Goal: Transaction & Acquisition: Purchase product/service

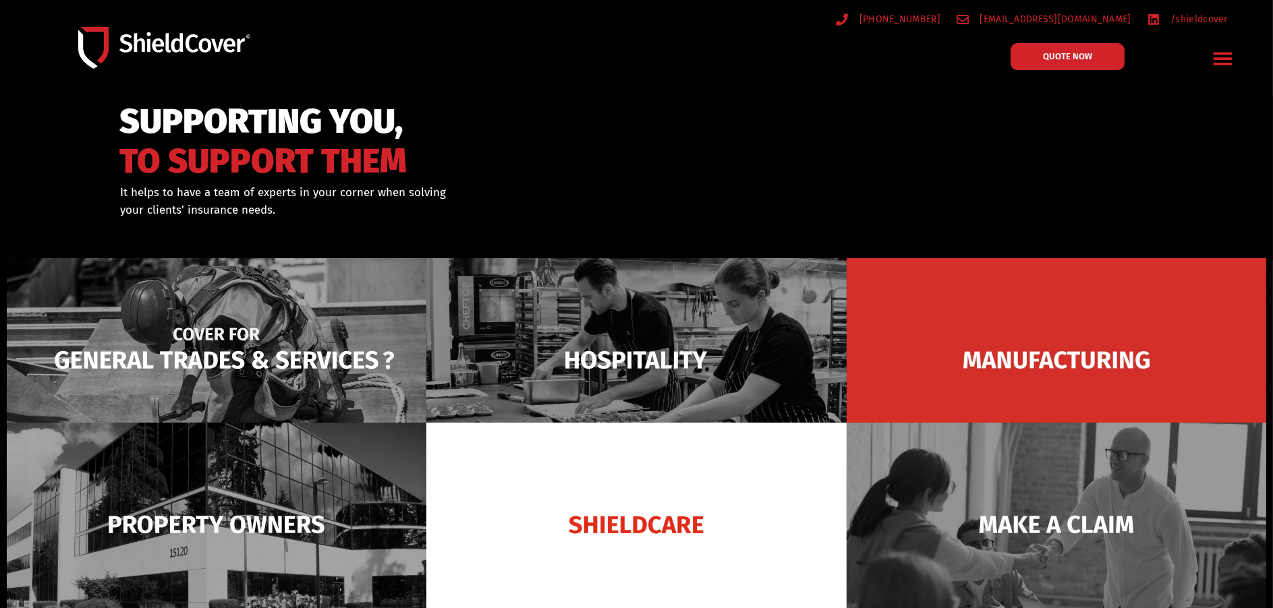
click at [216, 357] on img at bounding box center [217, 360] width 420 height 204
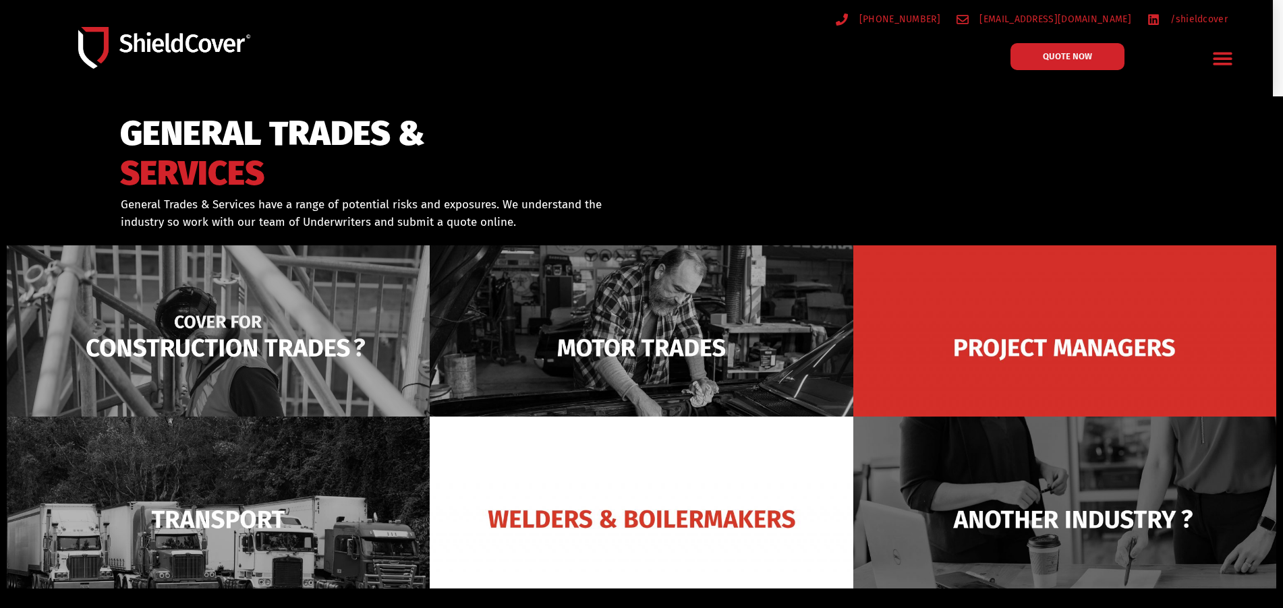
click at [267, 341] on img at bounding box center [218, 347] width 423 height 205
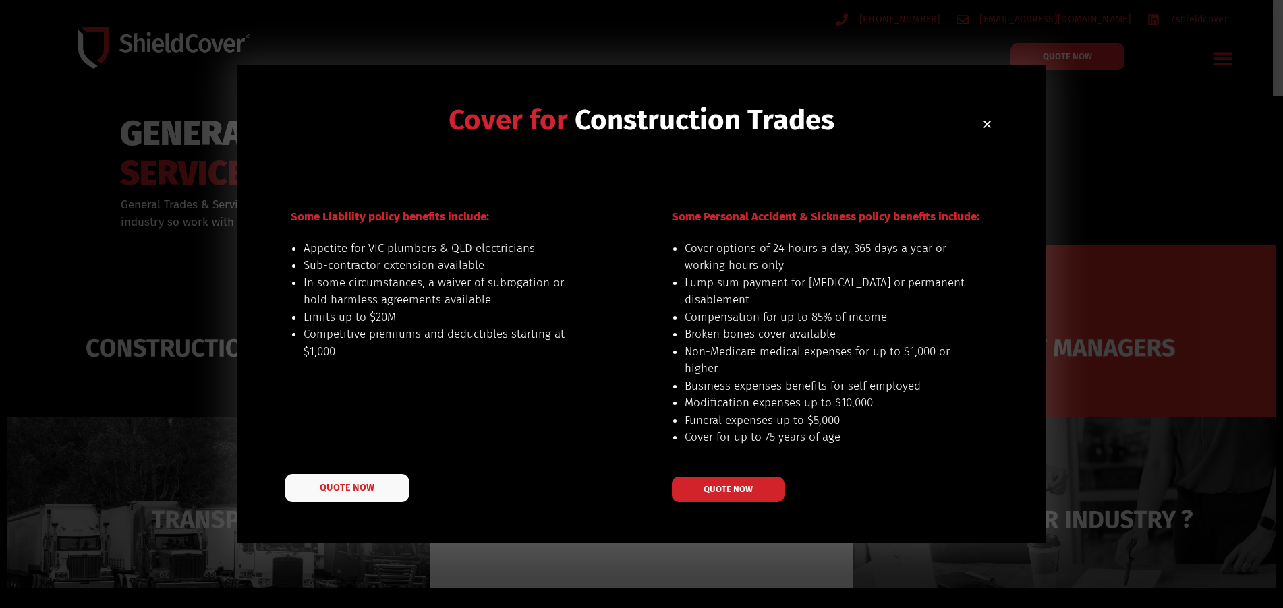
click at [368, 485] on span "QUOTE NOW" at bounding box center [347, 487] width 54 height 9
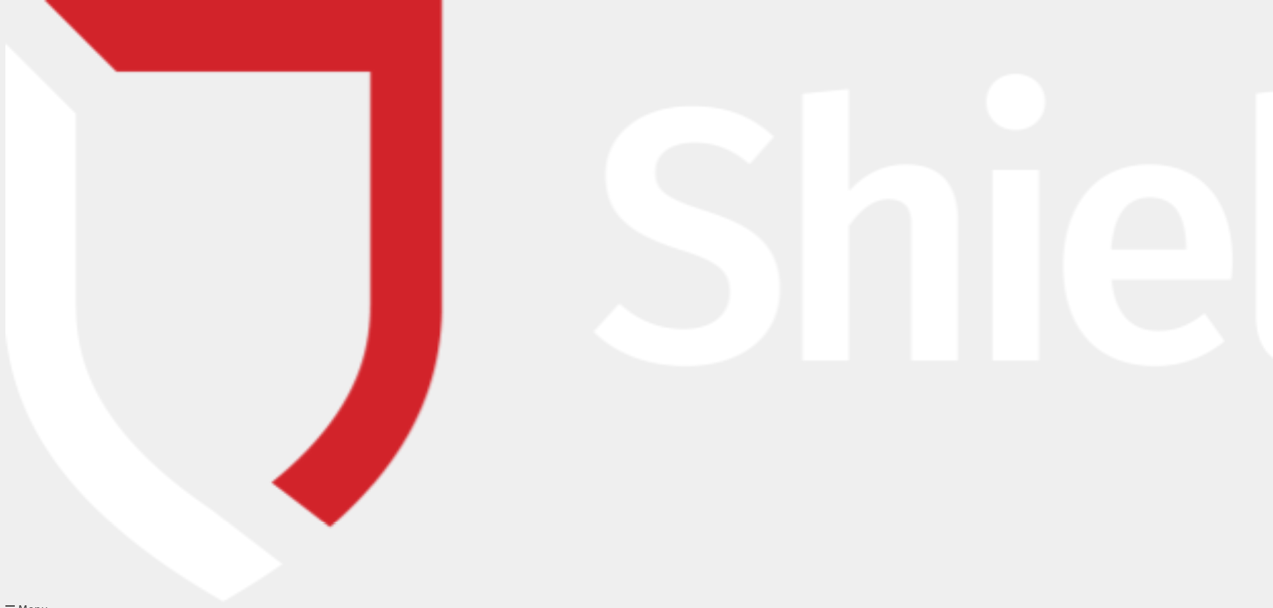
type input "Kerri"
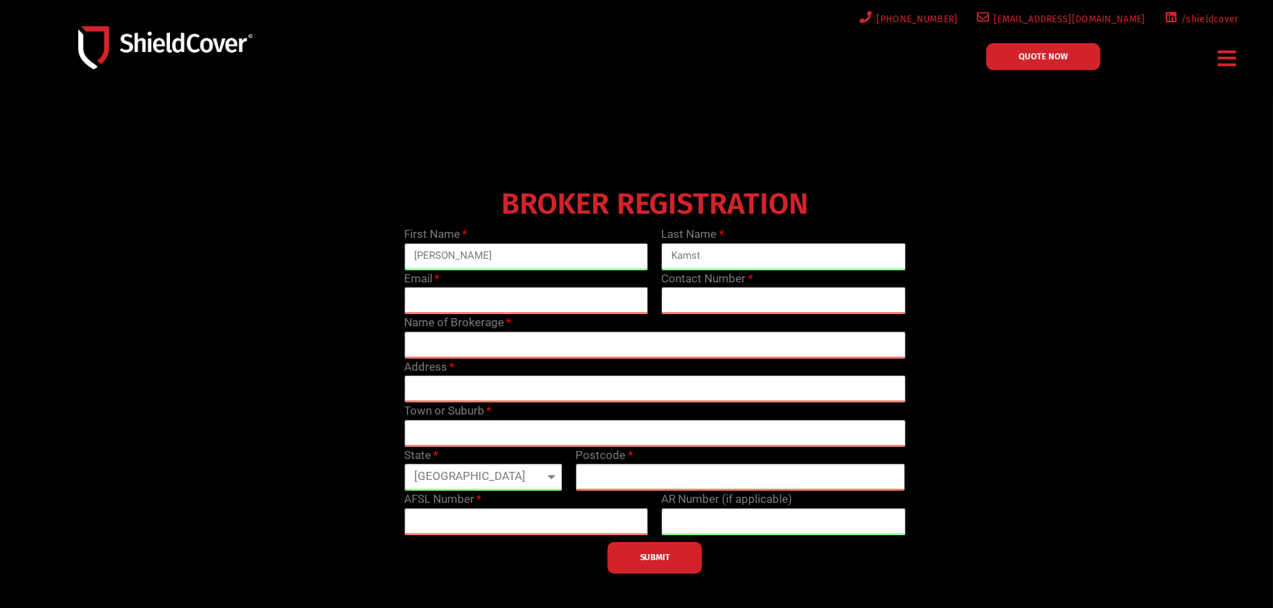
type input "Kamst"
type input "kerri.kamst@ausure.com.au"
click at [1047, 59] on span "QUOTE NOW" at bounding box center [1042, 56] width 49 height 9
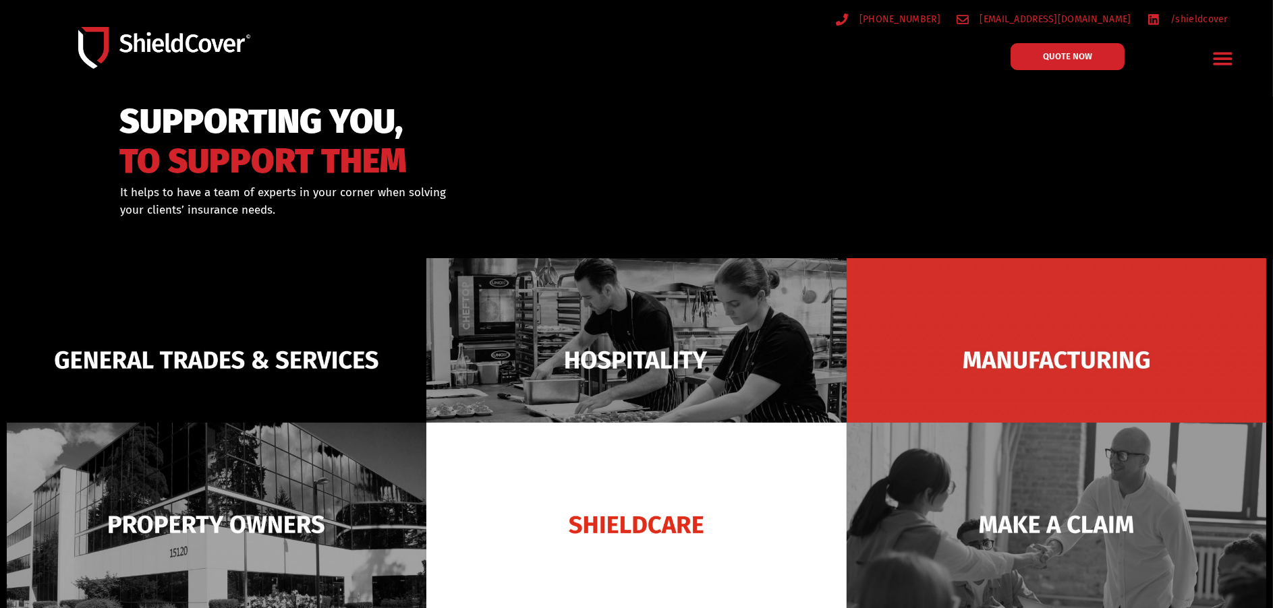
scroll to position [67, 0]
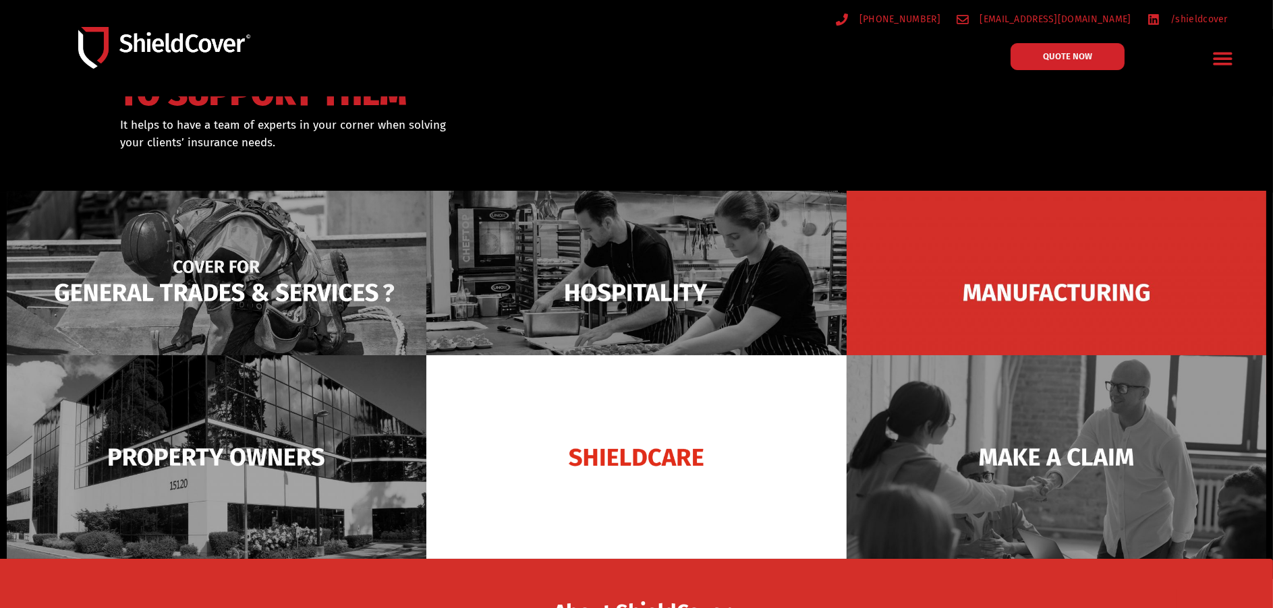
click at [238, 289] on img at bounding box center [217, 293] width 420 height 204
